Goal: Transaction & Acquisition: Purchase product/service

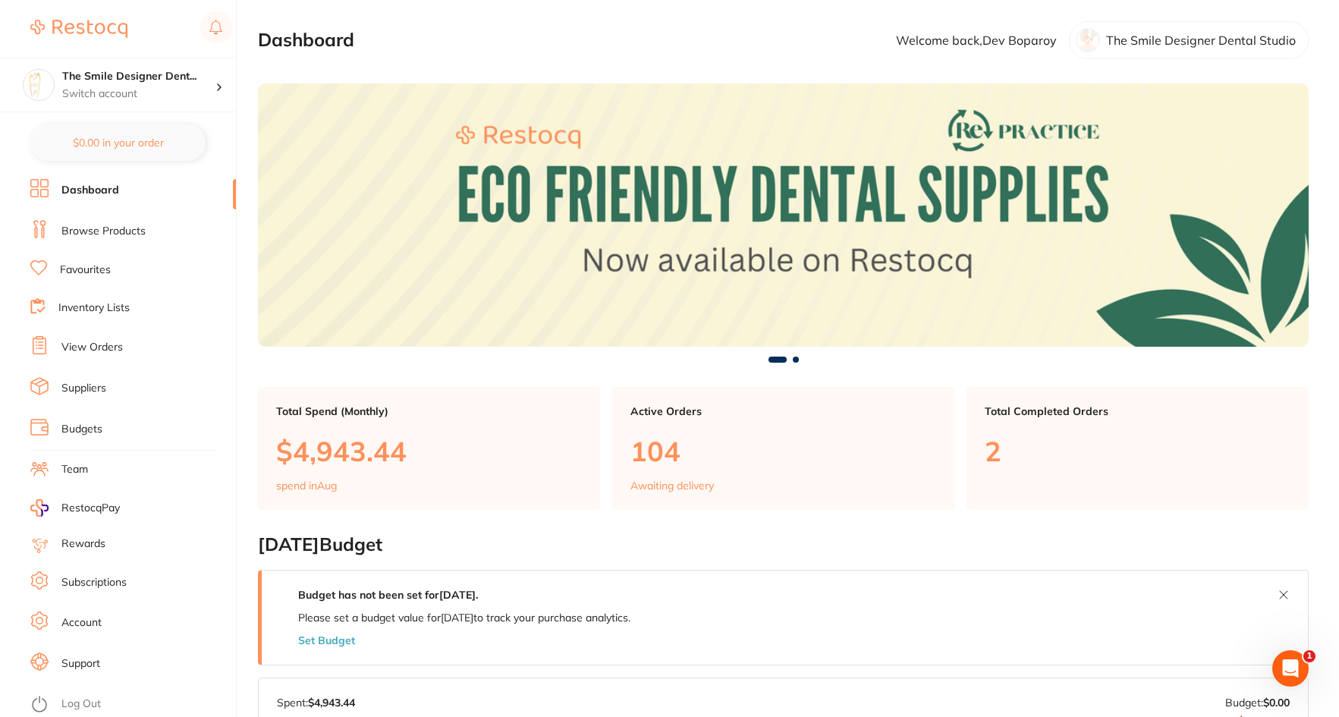
click at [115, 229] on link "Browse Products" at bounding box center [103, 231] width 84 height 15
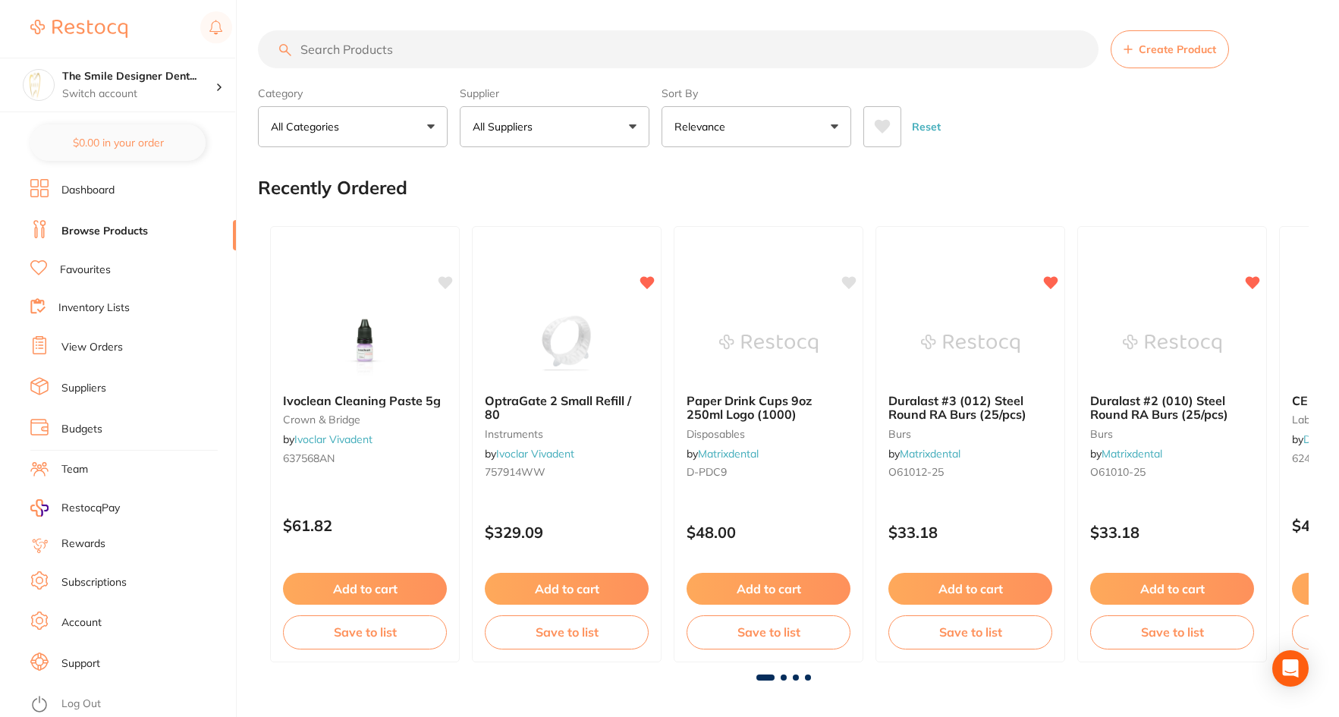
click at [395, 58] on input "search" at bounding box center [678, 49] width 841 height 38
type input "SIZE 15 blade"
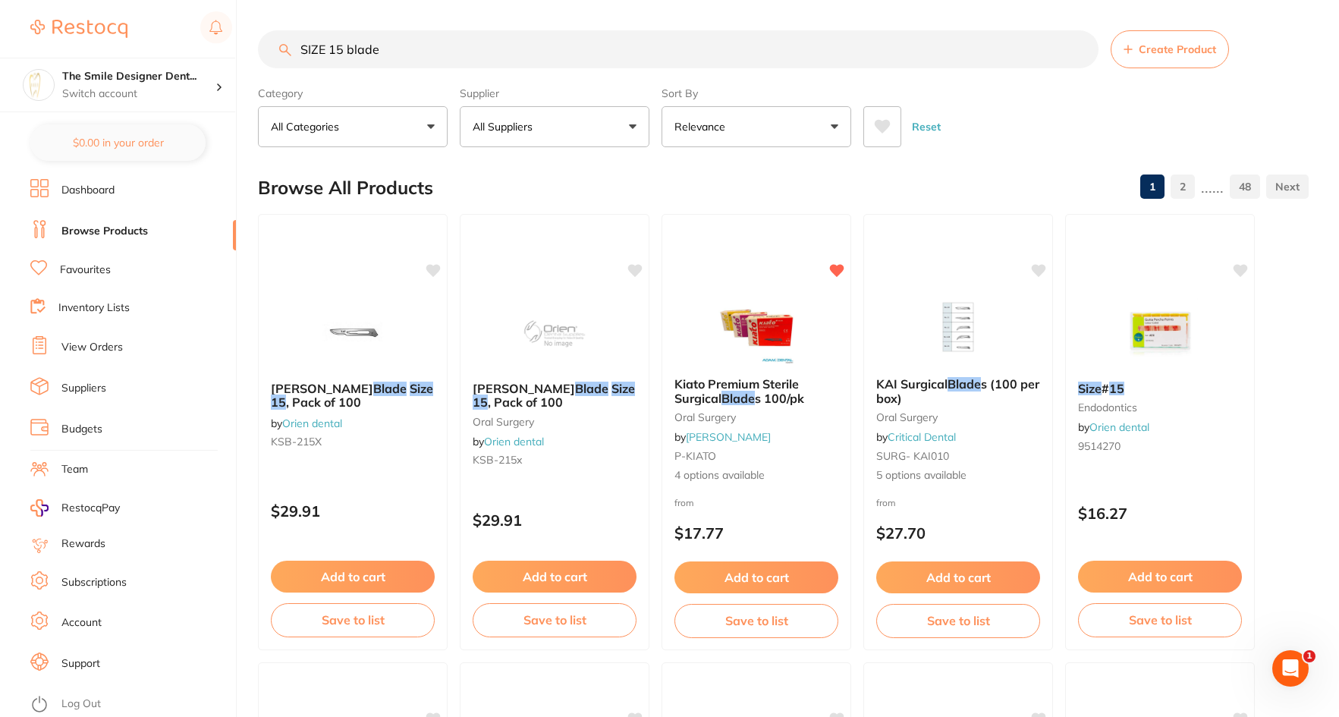
click at [763, 324] on img at bounding box center [756, 327] width 99 height 76
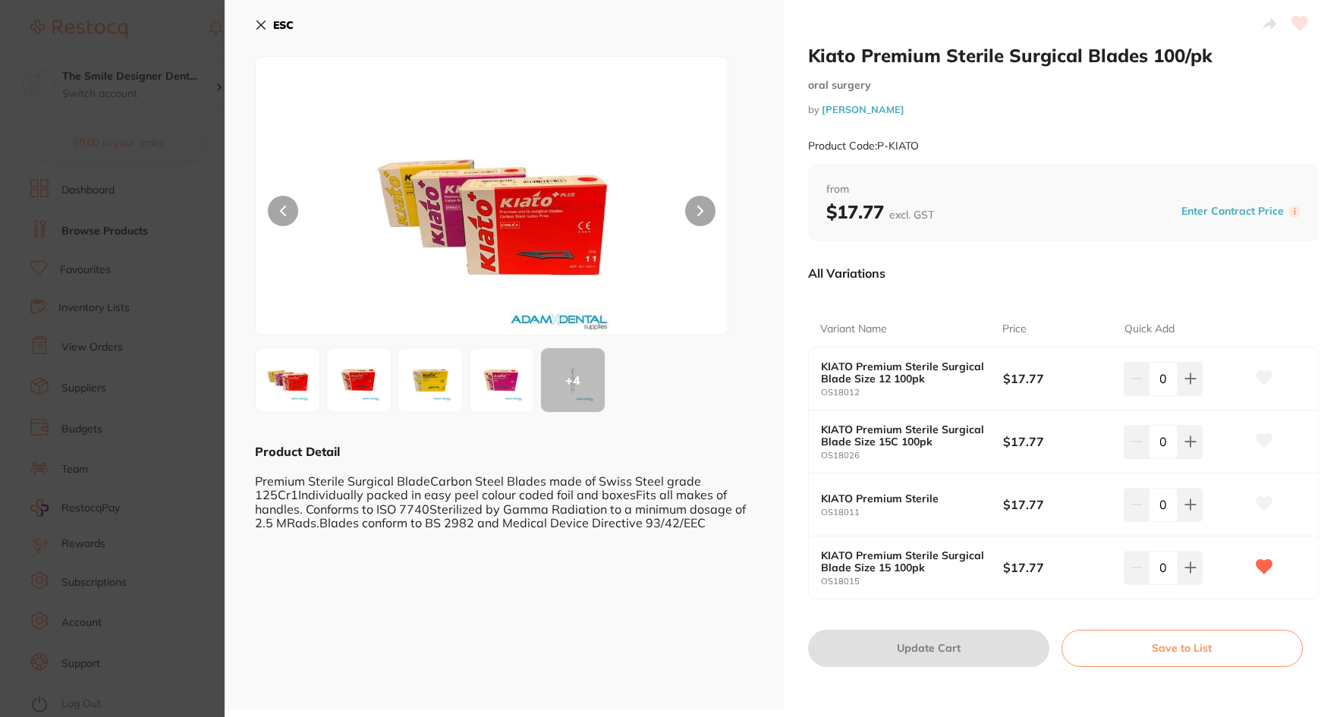
click at [687, 217] on button at bounding box center [700, 211] width 30 height 30
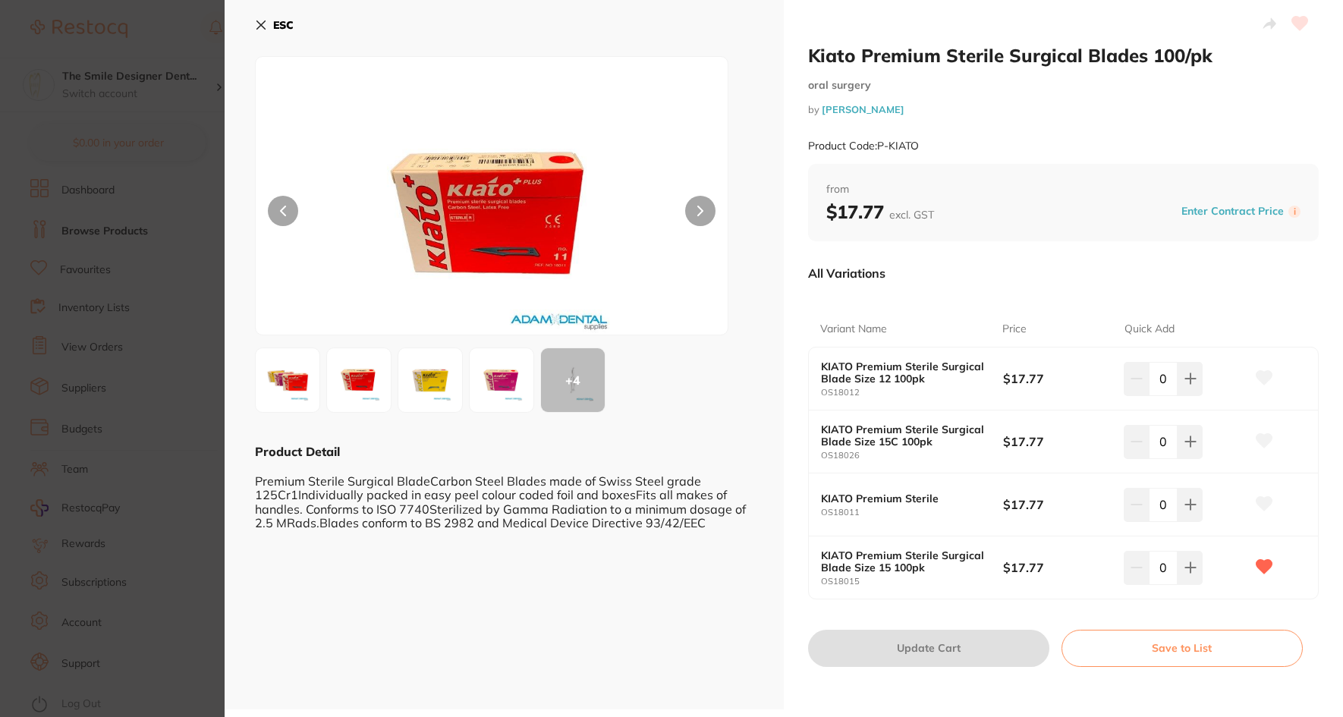
click at [293, 201] on button at bounding box center [283, 211] width 30 height 30
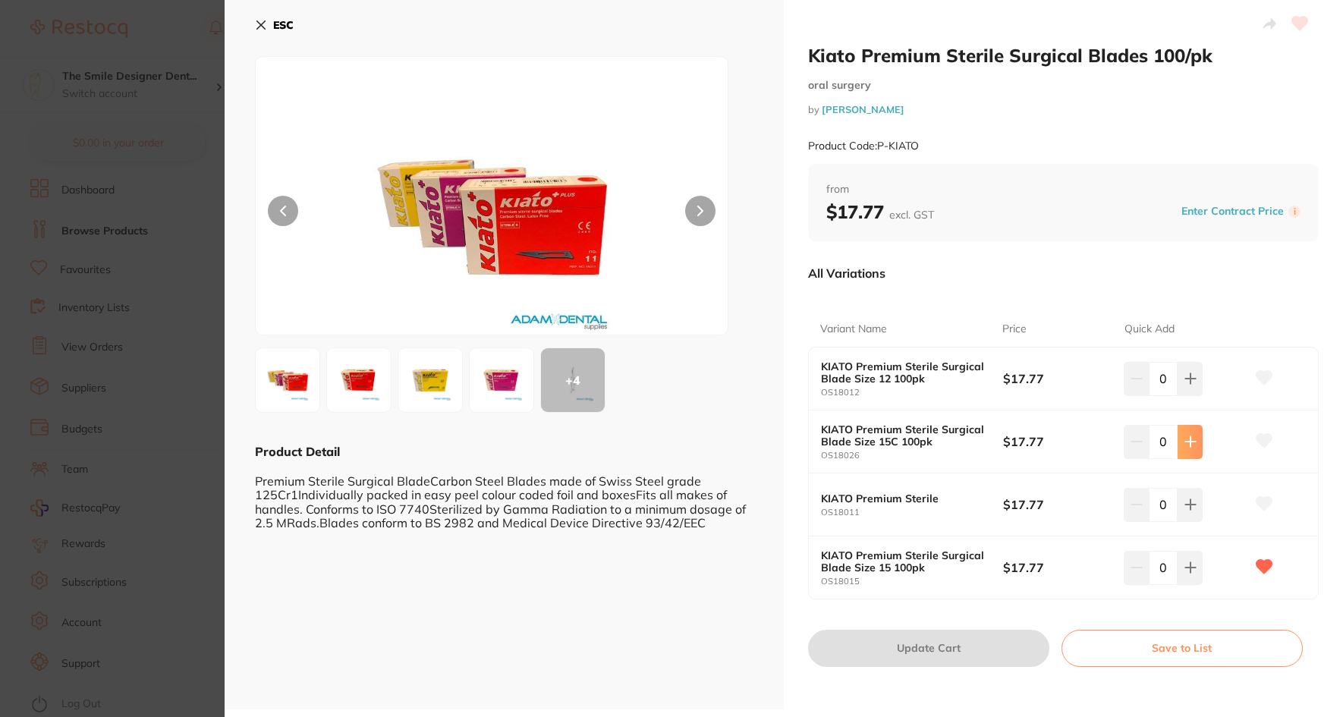
click at [1189, 385] on icon at bounding box center [1190, 379] width 12 height 12
type input "1"
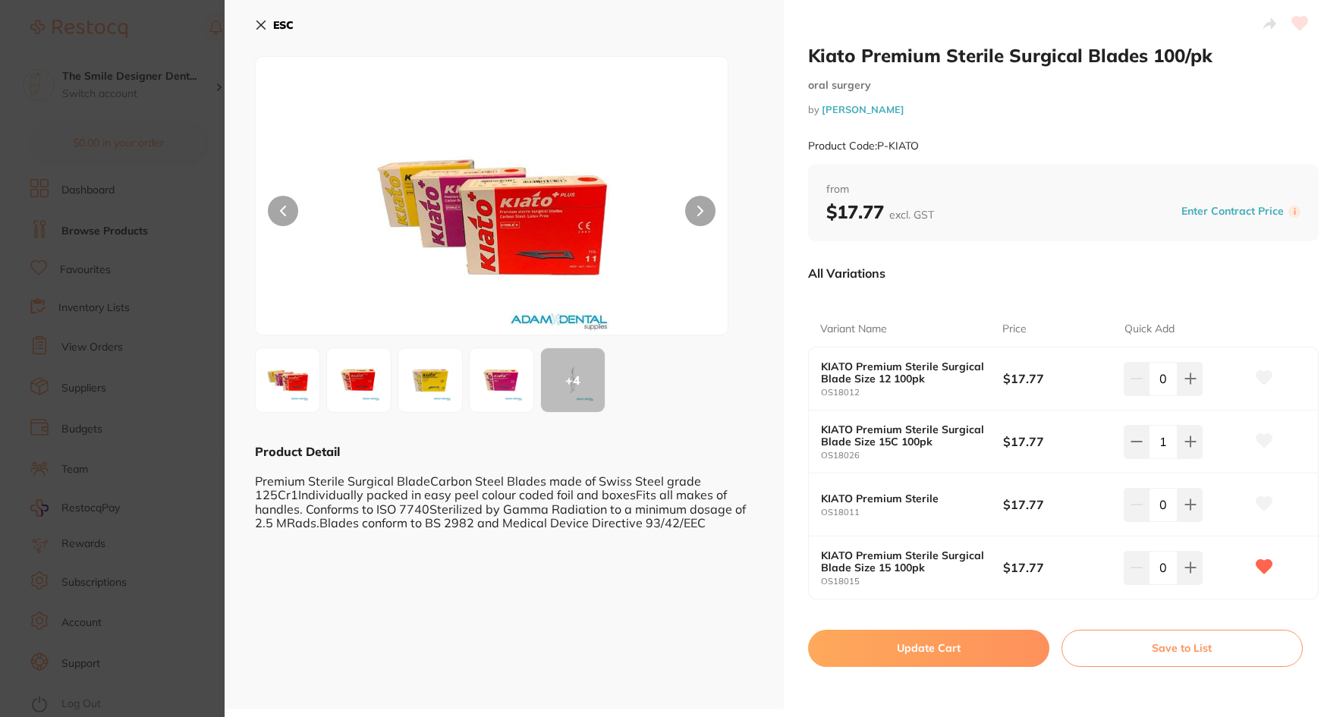
click at [954, 642] on button "Update Cart" at bounding box center [928, 648] width 241 height 36
checkbox input "false"
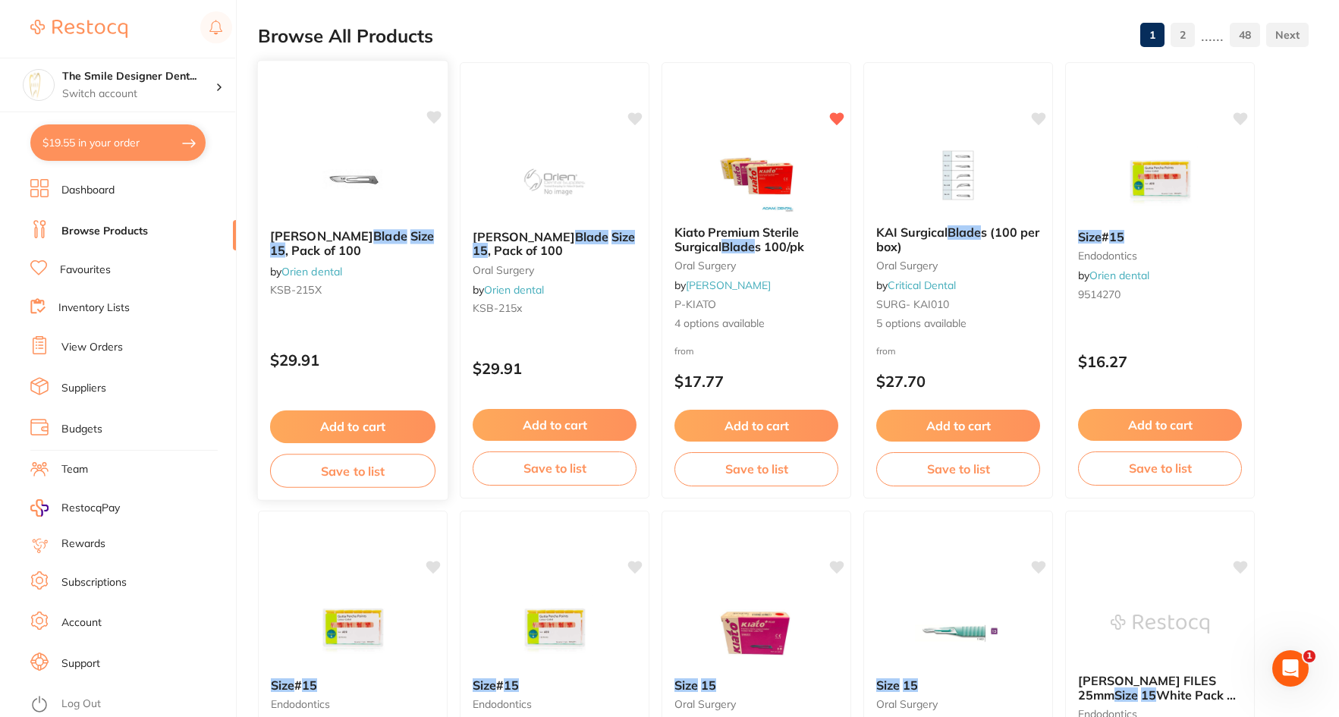
click at [351, 153] on img at bounding box center [352, 178] width 99 height 77
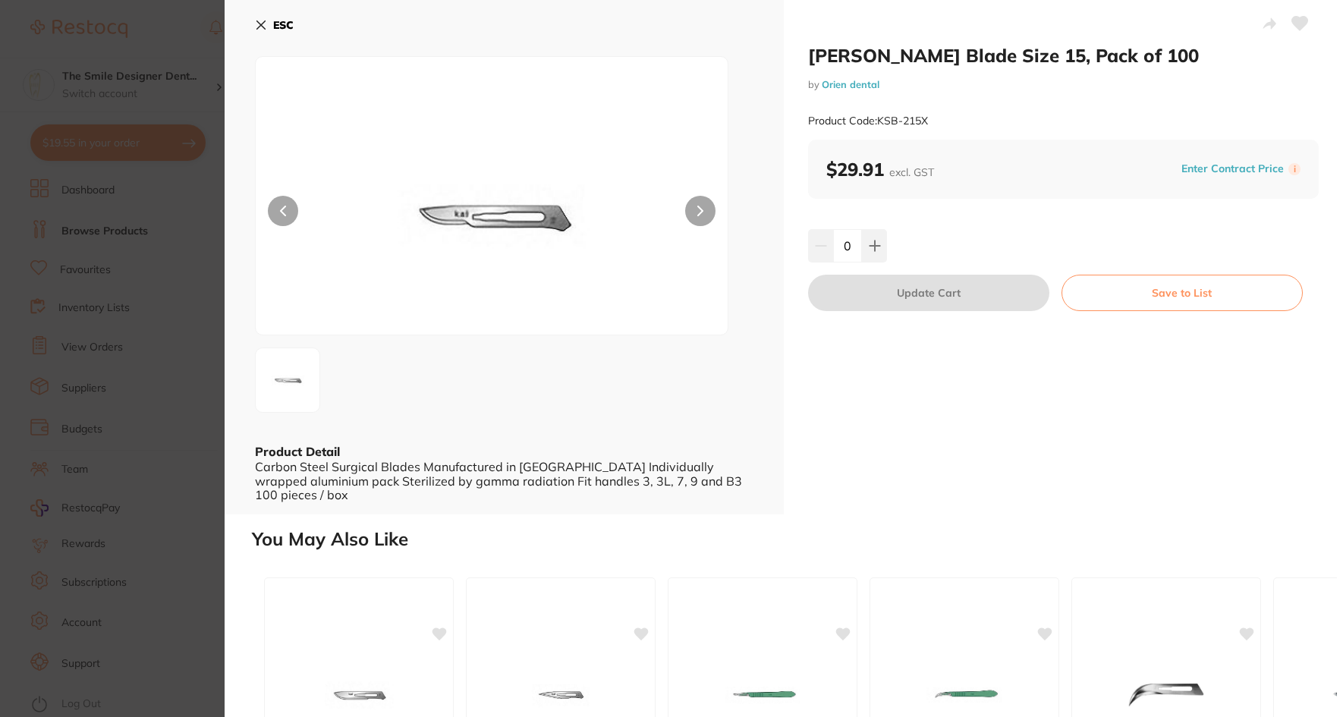
click at [181, 441] on section "Kai Scalpel Blade Size 15, Pack of 100 by Orien dental Product Code: KSB-215X E…" at bounding box center [671, 358] width 1343 height 717
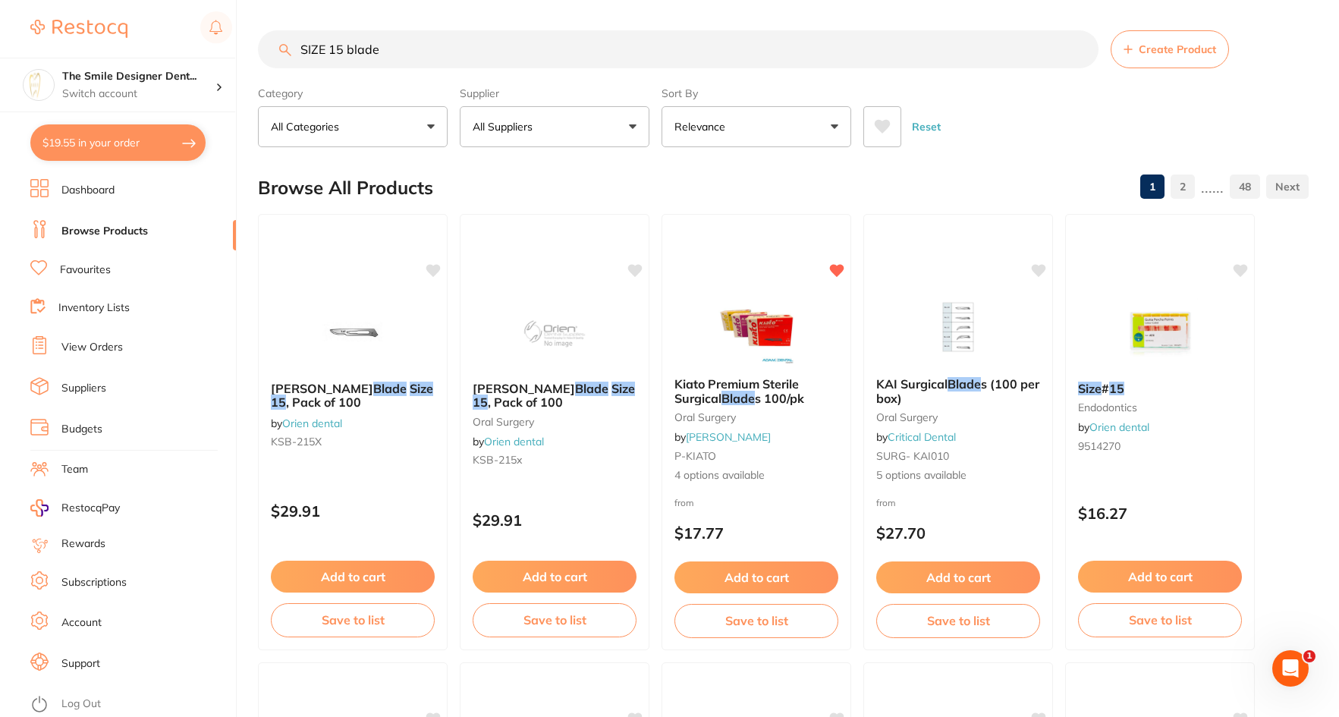
click at [350, 49] on input "SIZE 15 blade" at bounding box center [678, 49] width 841 height 38
type input "SIZE 15c blade"
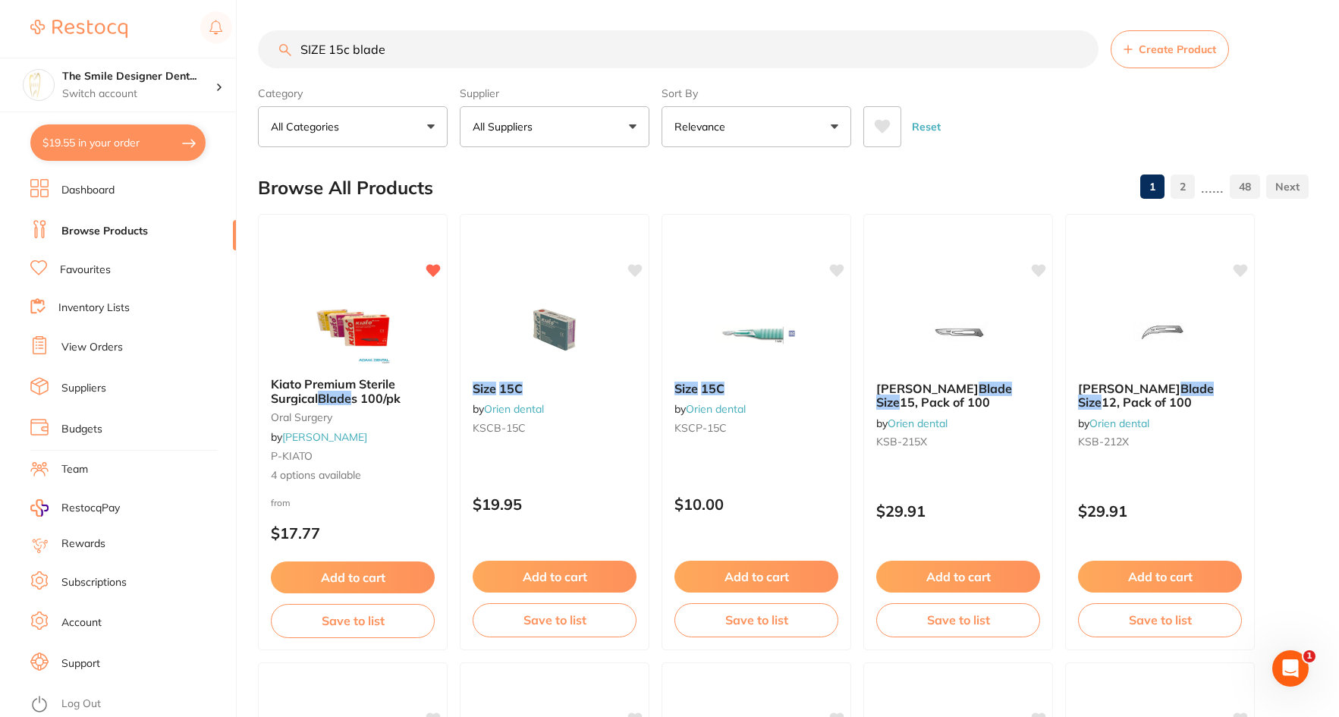
click at [349, 329] on img at bounding box center [352, 327] width 99 height 76
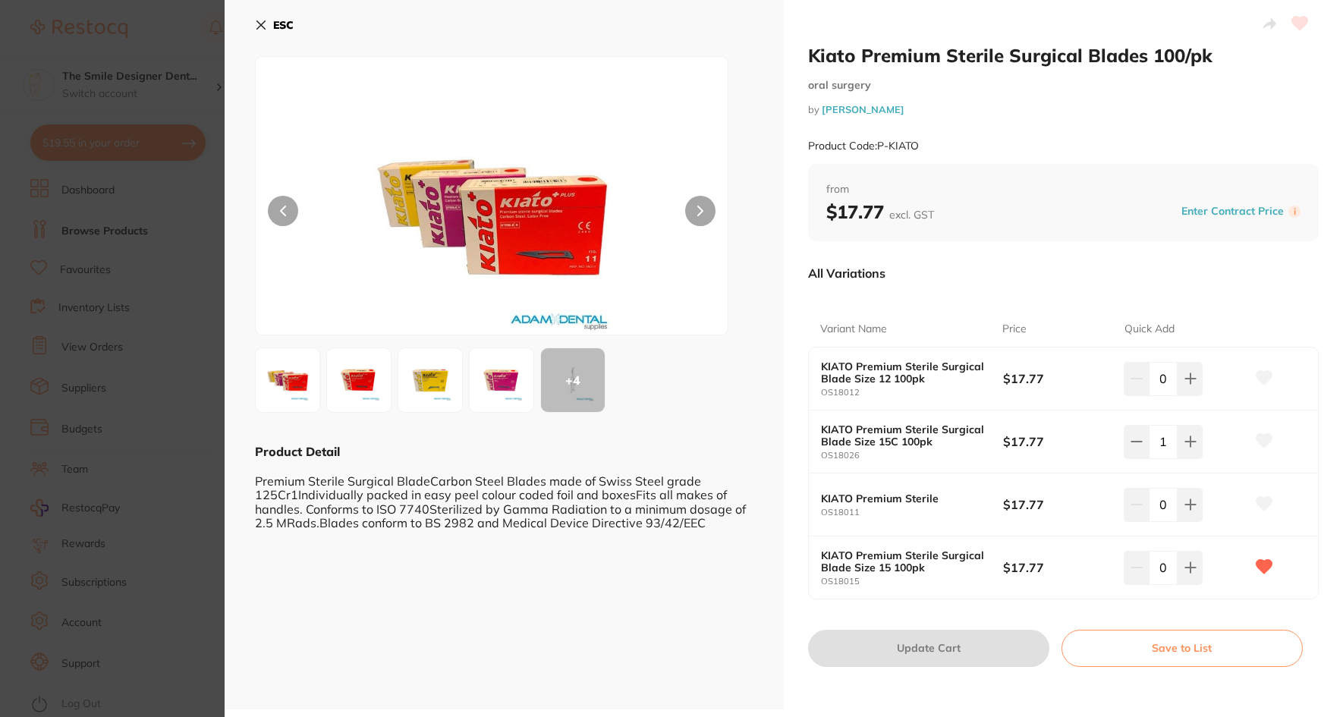
click at [200, 278] on section "Kiato Premium Sterile Surgical Blades 100/pk [MEDICAL_DATA] by [PERSON_NAME] Pr…" at bounding box center [671, 358] width 1343 height 717
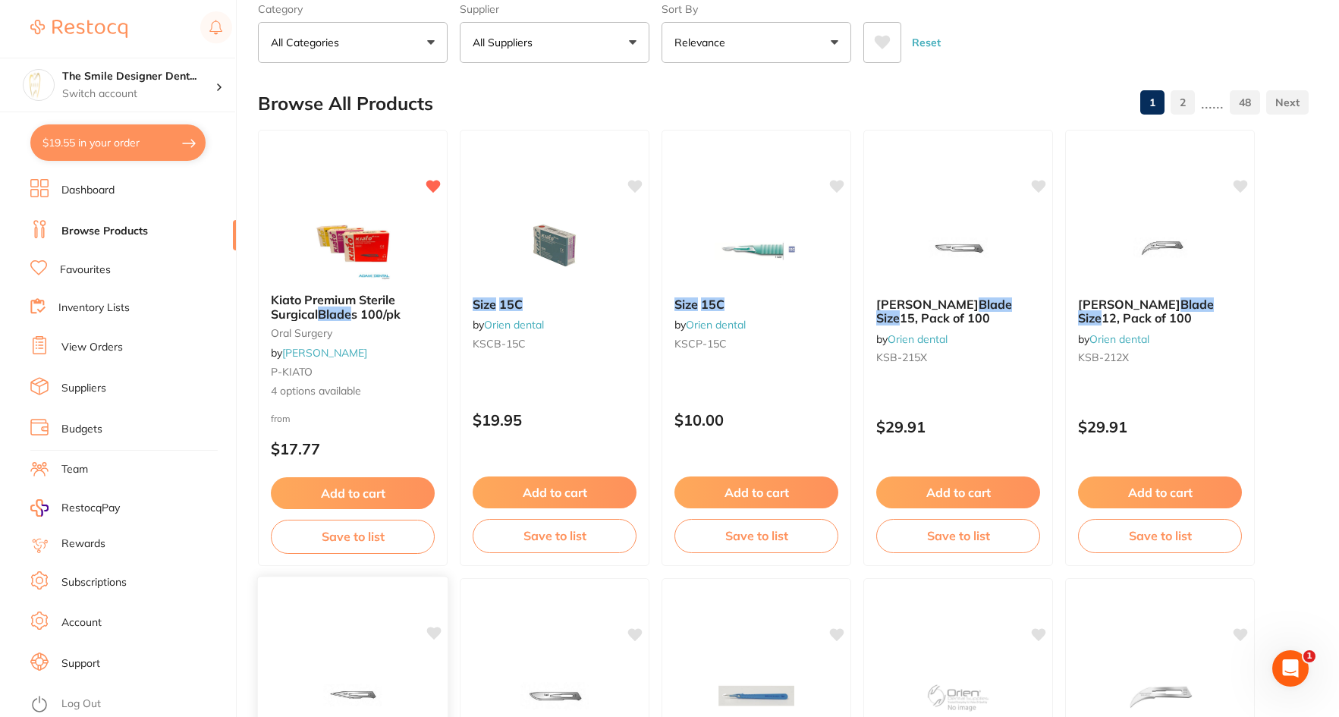
scroll to position [78, 0]
